Goal: Task Accomplishment & Management: Use online tool/utility

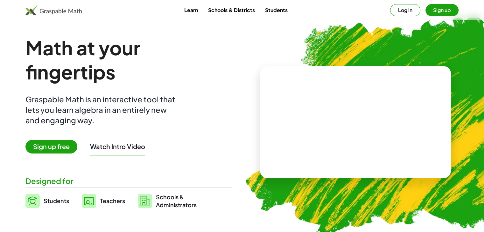
click at [409, 12] on button "Log in" at bounding box center [405, 10] width 30 height 12
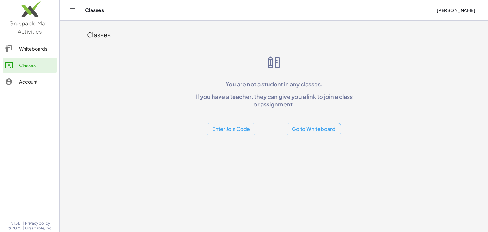
click at [43, 51] on div "Whiteboards" at bounding box center [36, 49] width 35 height 8
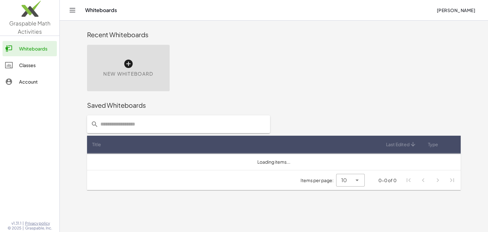
click at [126, 63] on icon at bounding box center [128, 64] width 10 height 10
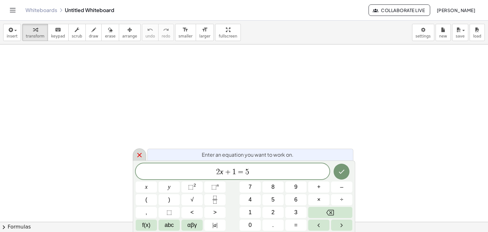
click at [143, 153] on icon at bounding box center [140, 155] width 8 height 8
